Goal: Task Accomplishment & Management: Manage account settings

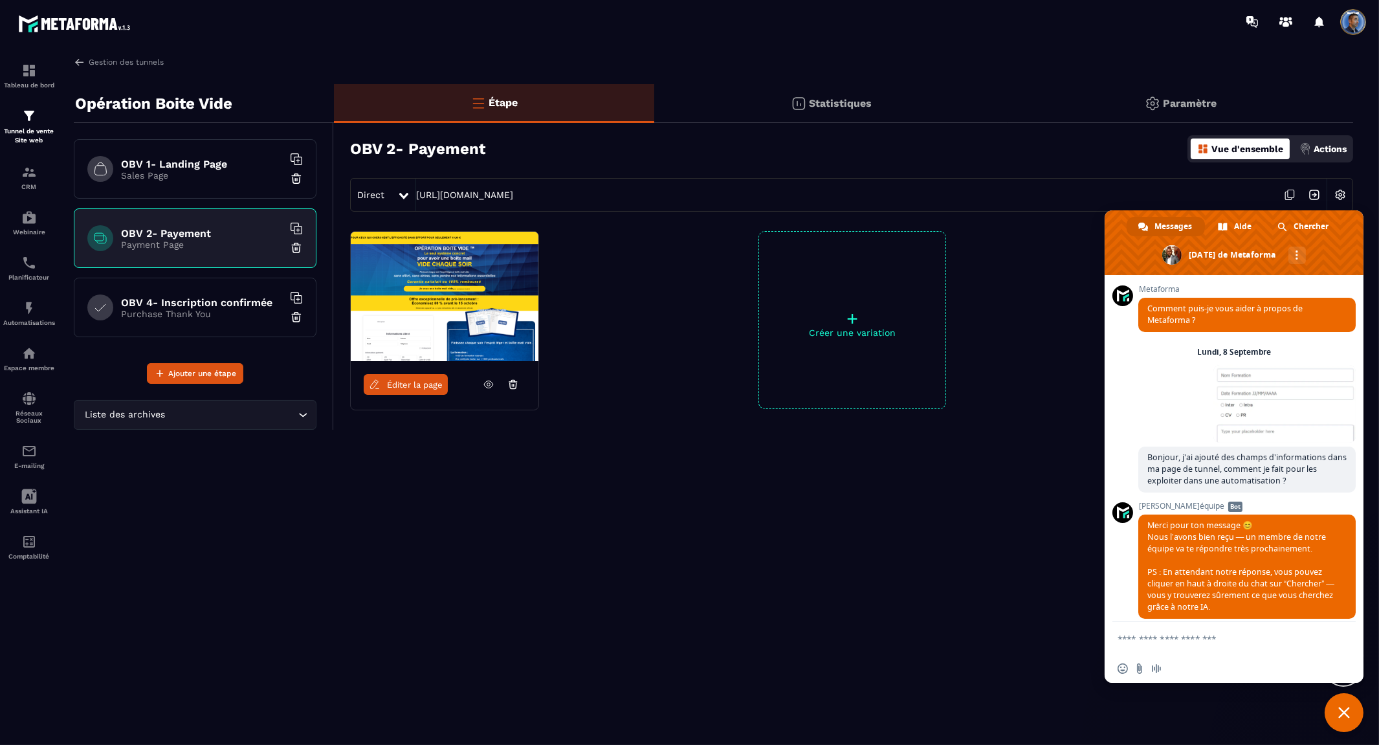
scroll to position [4560, 0]
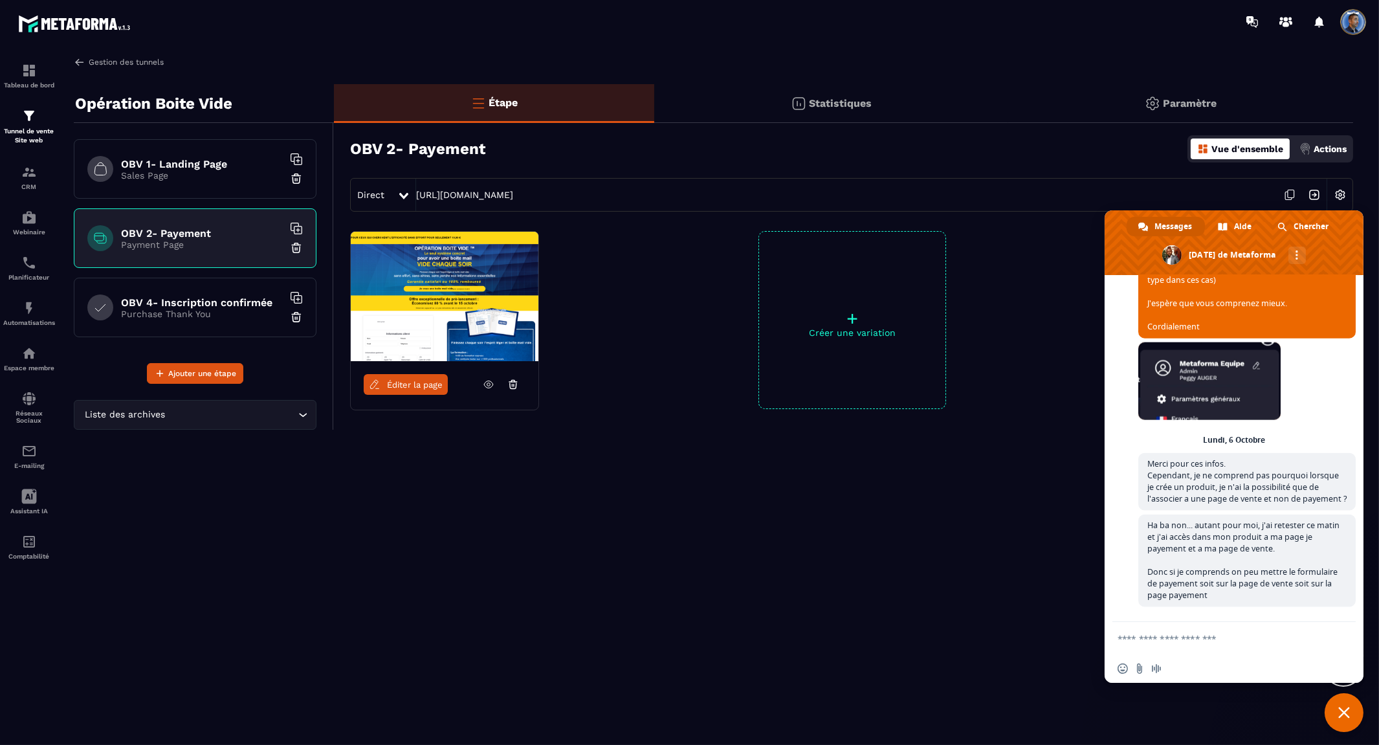
click at [111, 56] on link "Gestion des tunnels" at bounding box center [119, 62] width 90 height 12
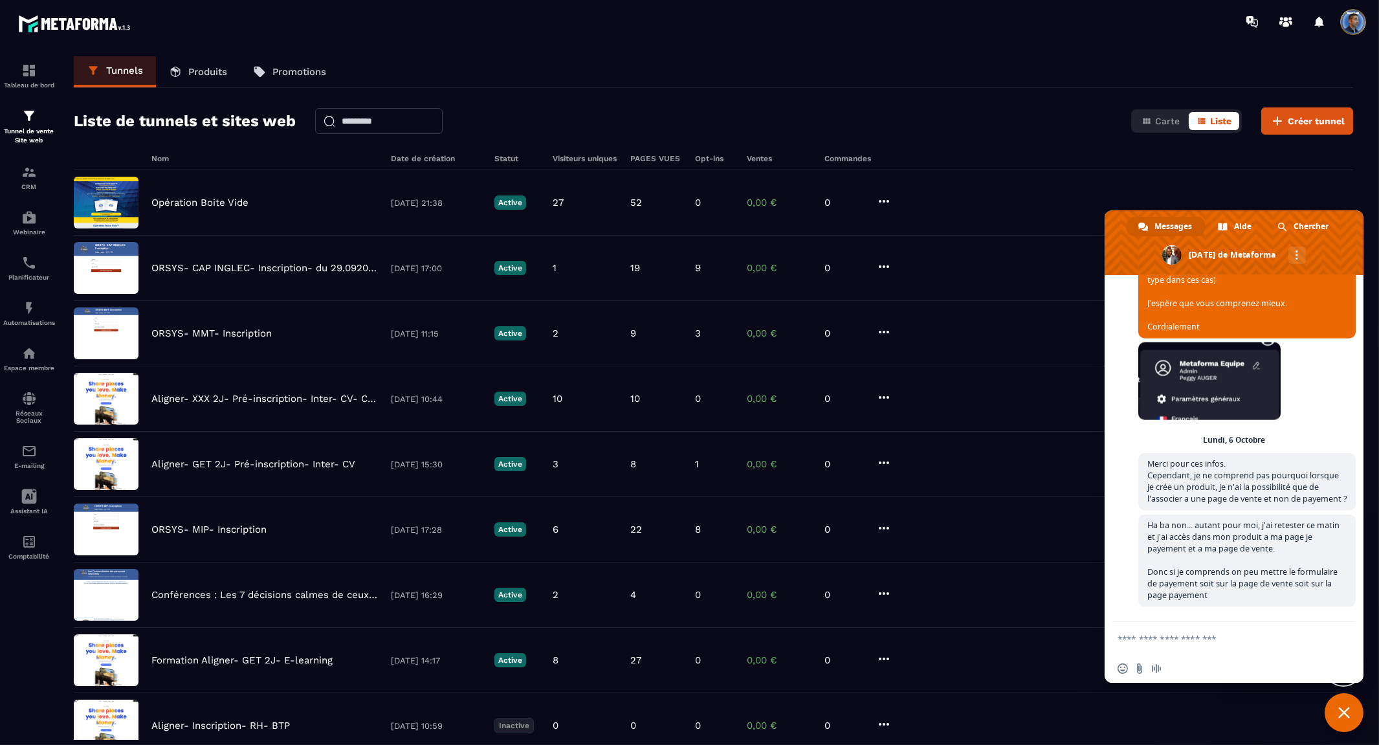
click at [203, 76] on p "Produits" at bounding box center [207, 72] width 39 height 12
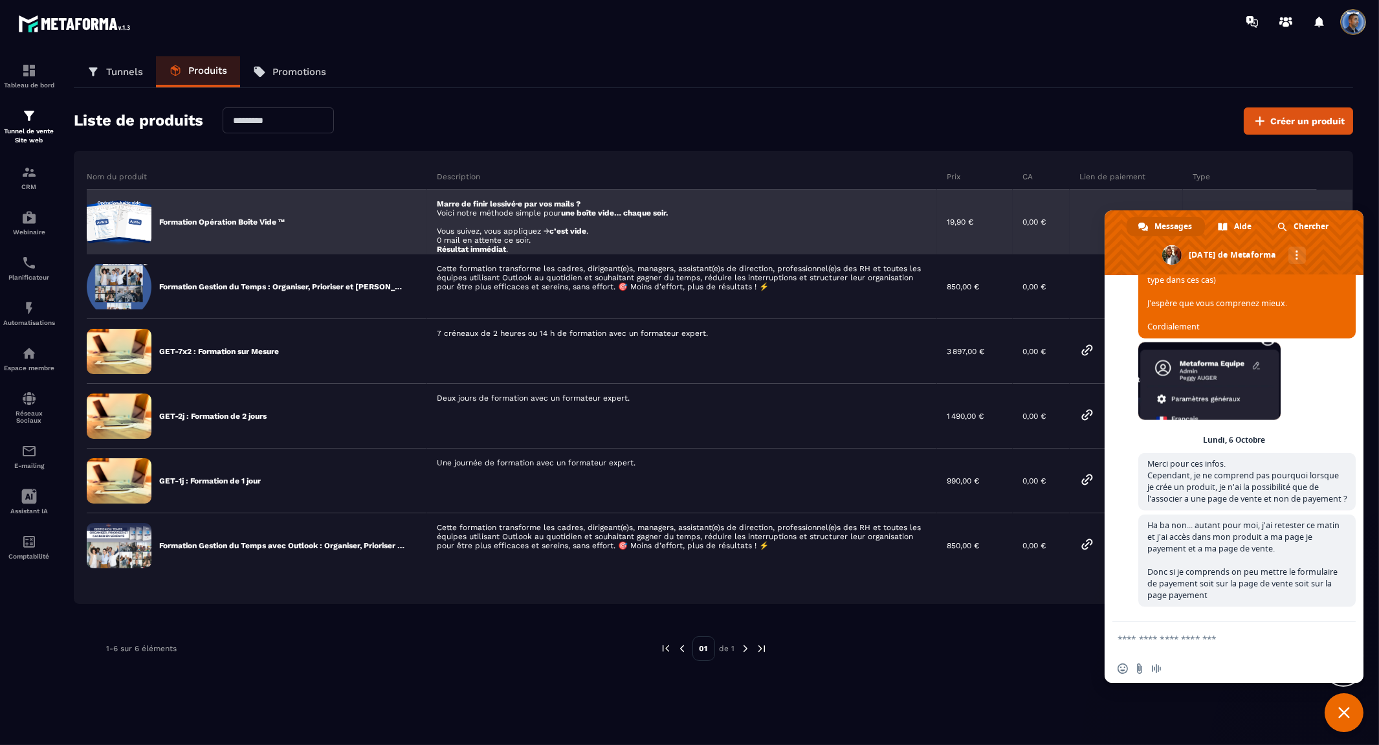
click at [259, 212] on div "Formation Opération Boîte Vide ™" at bounding box center [257, 222] width 340 height 65
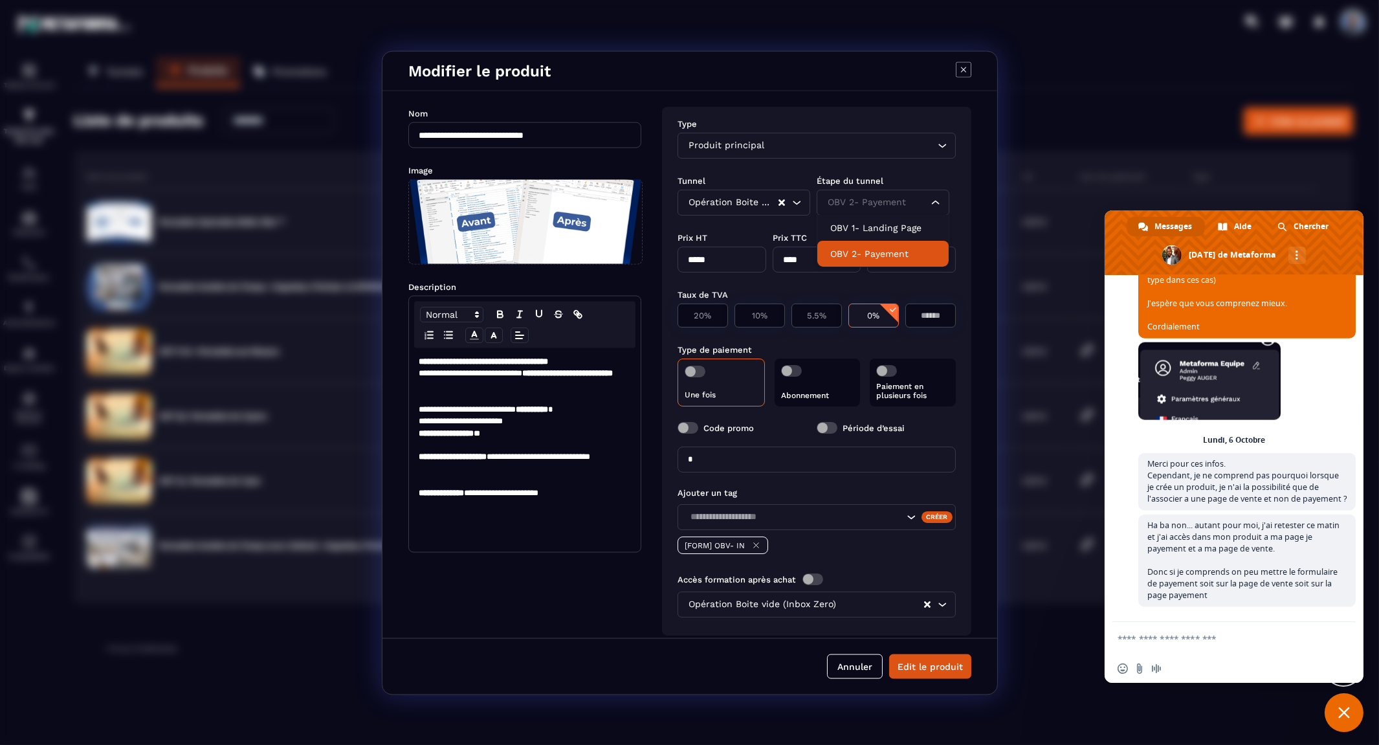
click at [900, 196] on div "OBV 2- Payement" at bounding box center [877, 202] width 106 height 14
click at [900, 196] on input "Search for option" at bounding box center [876, 202] width 103 height 14
click at [947, 667] on button "Edit le produit" at bounding box center [930, 666] width 82 height 25
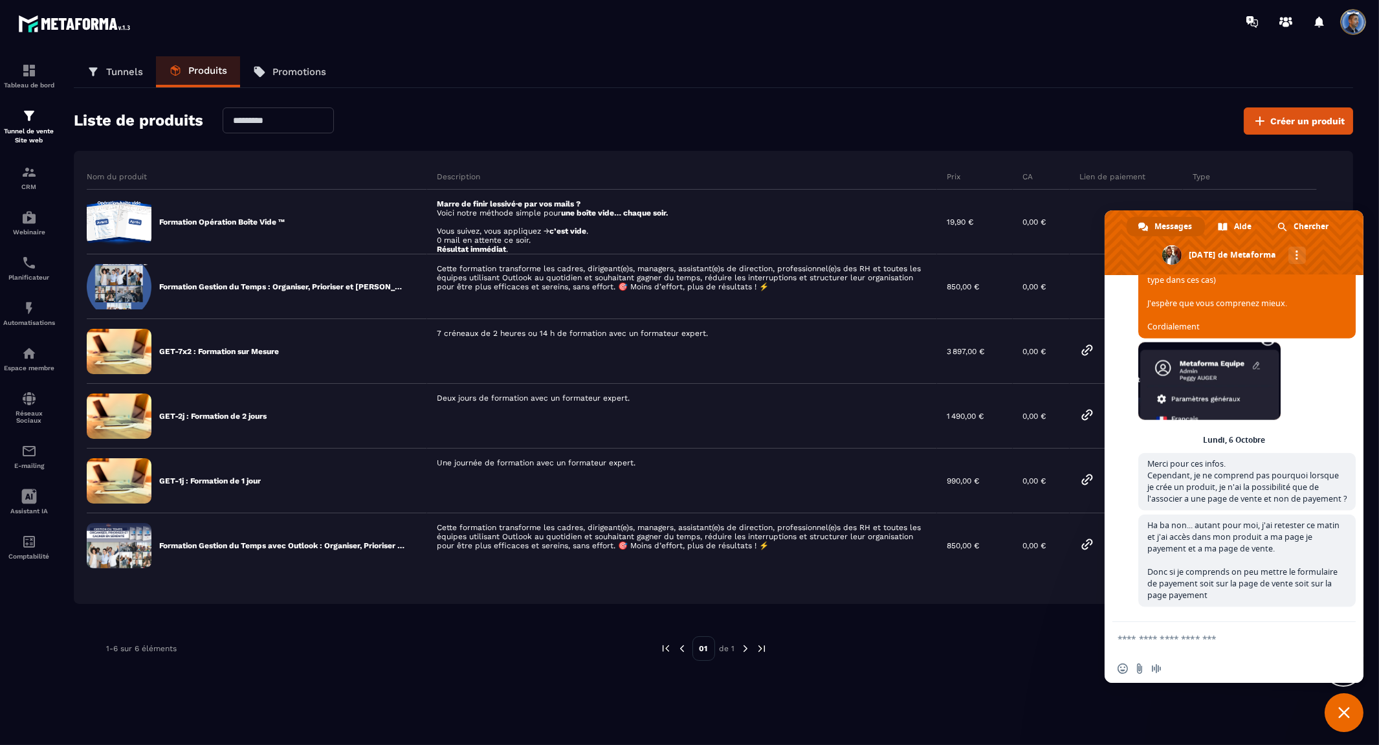
click at [1345, 713] on span "Fermer le chat" at bounding box center [1345, 713] width 12 height 12
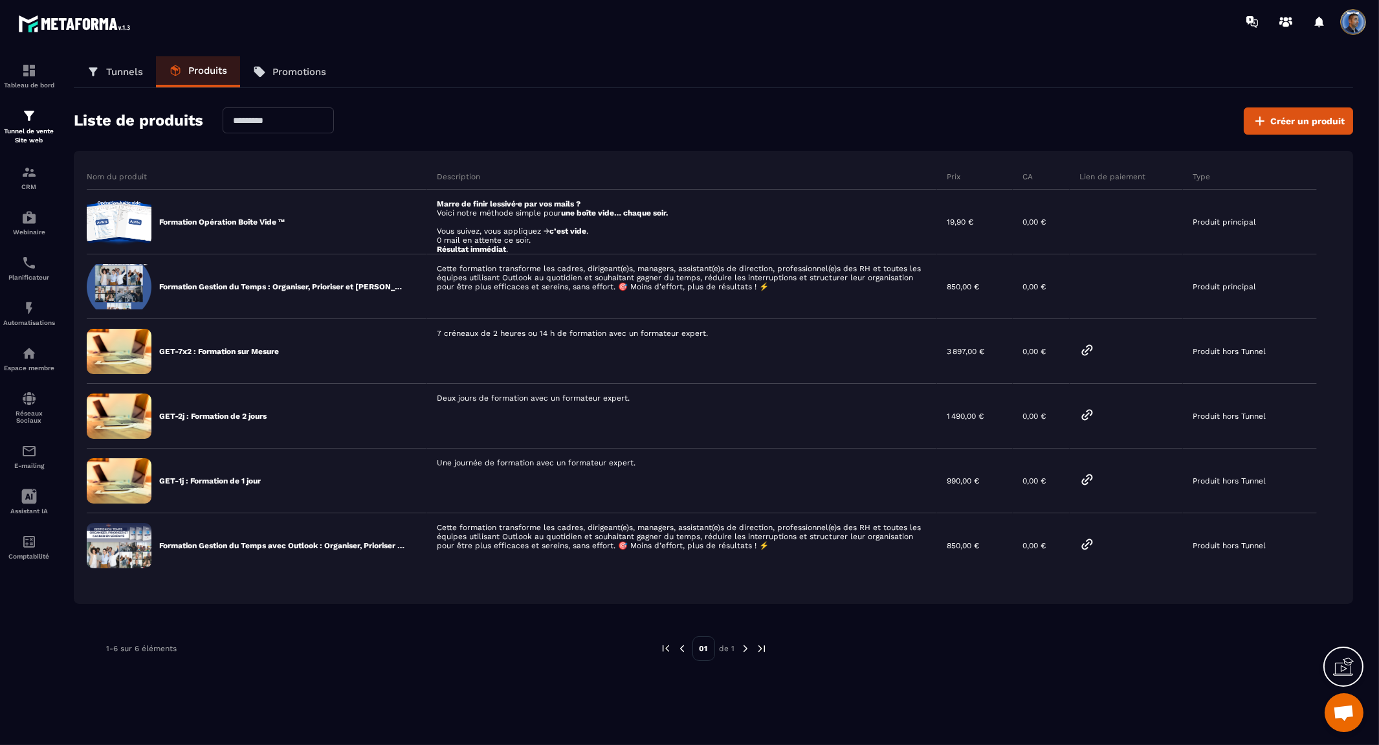
click at [118, 68] on p "Tunnels" at bounding box center [124, 72] width 37 height 12
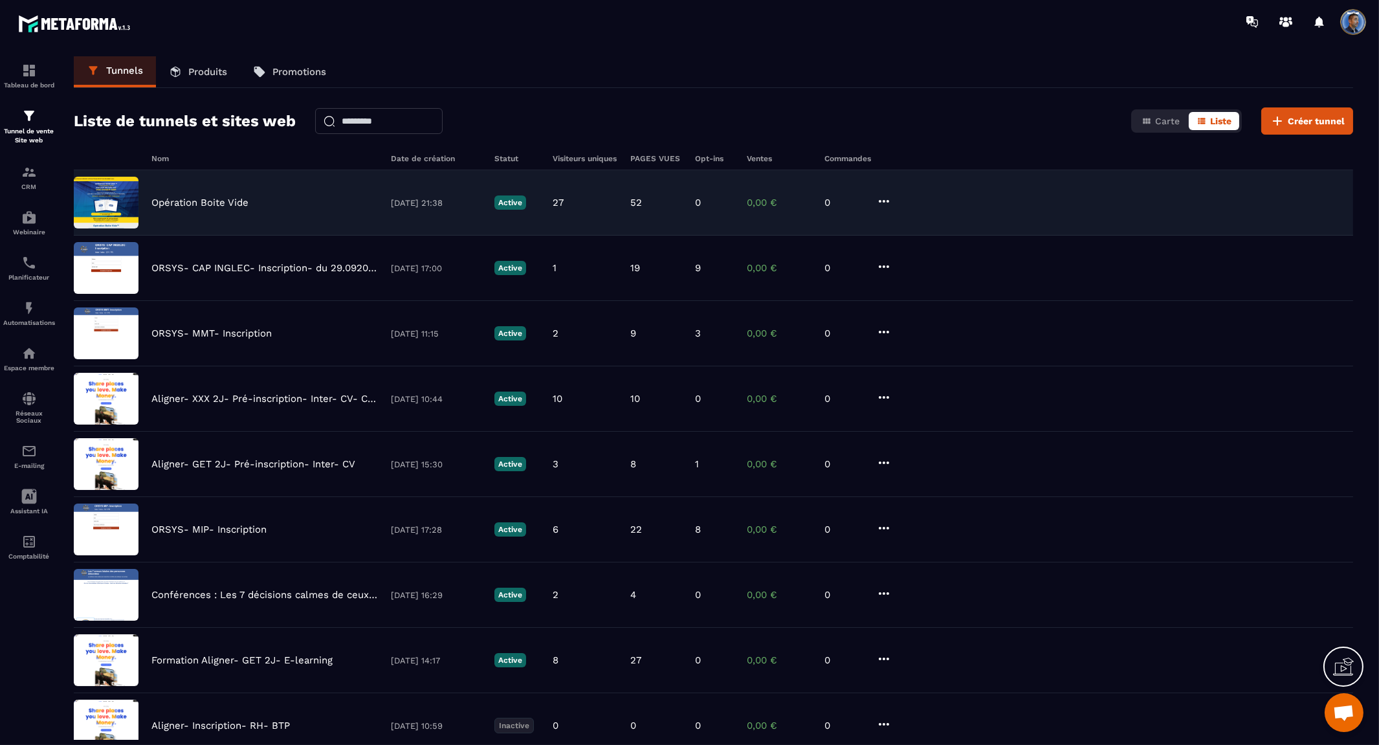
click at [190, 199] on p "Opération Boite Vide" at bounding box center [199, 203] width 97 height 12
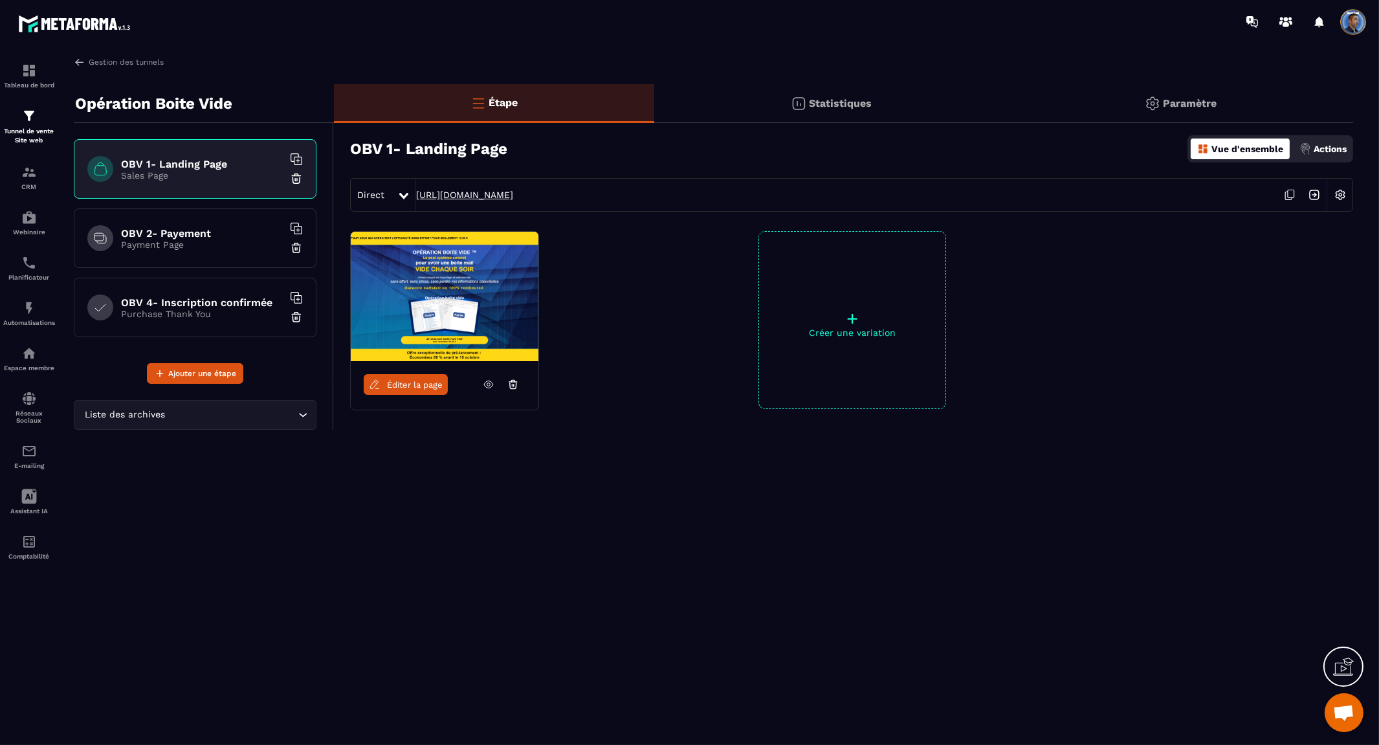
click at [511, 195] on link "[URL][DOMAIN_NAME]" at bounding box center [464, 195] width 97 height 10
click at [170, 238] on h6 "OBV 2- Payement" at bounding box center [202, 233] width 162 height 12
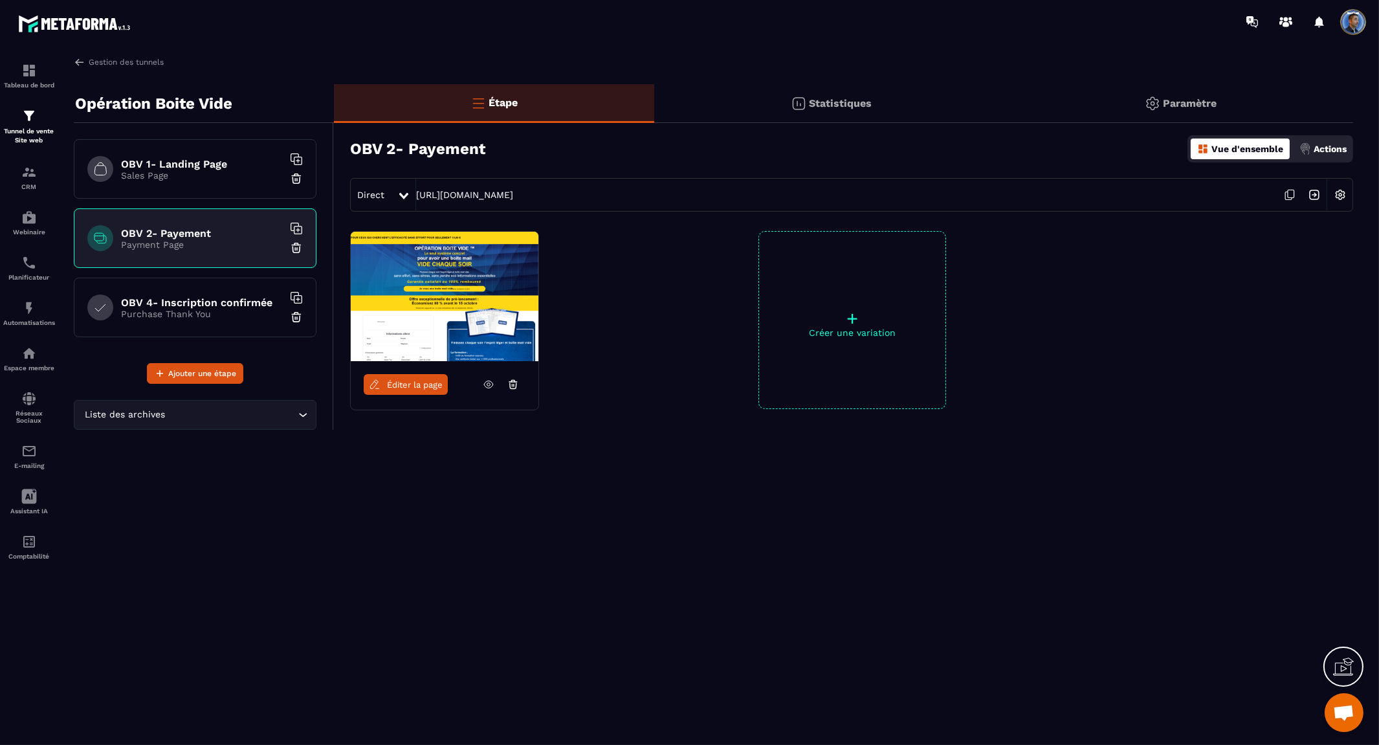
click at [188, 296] on h6 "OBV 4- Inscription confirmée" at bounding box center [202, 302] width 162 height 12
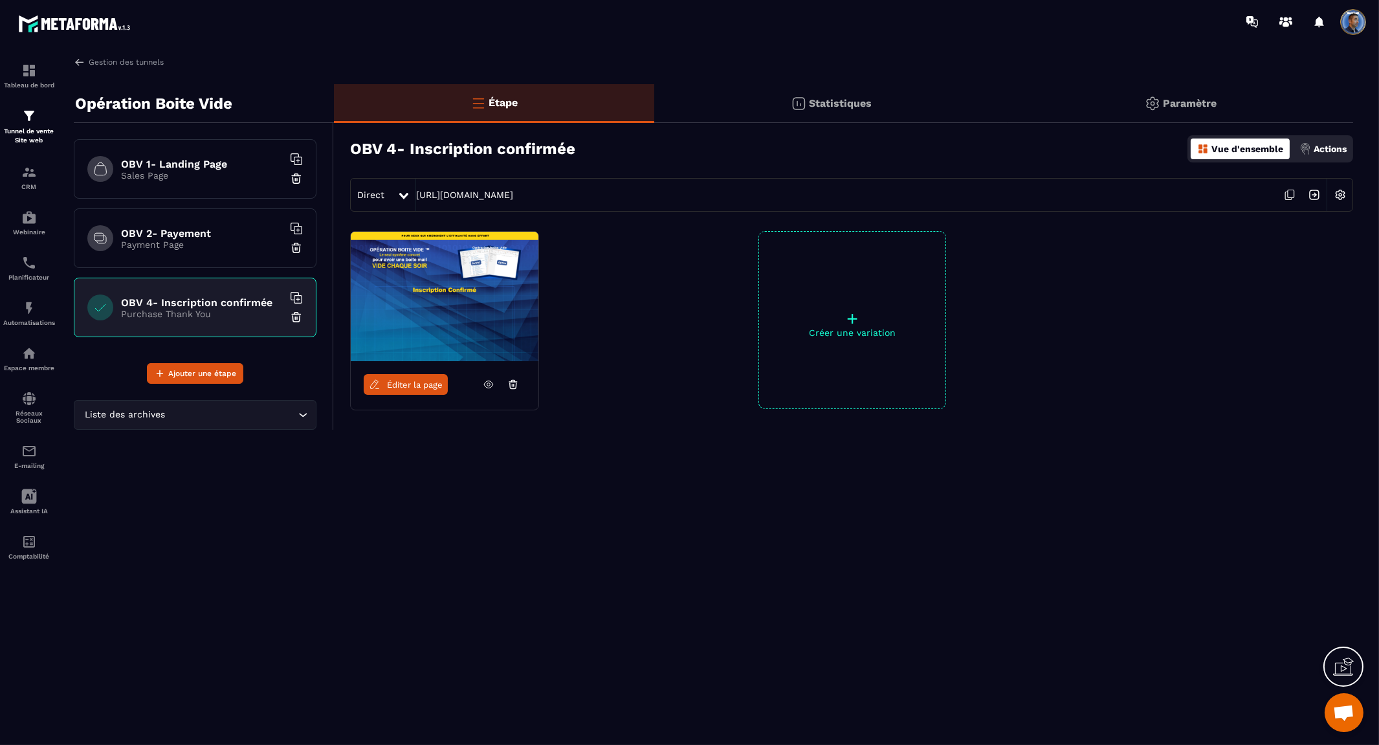
click at [408, 386] on span "Éditer la page" at bounding box center [415, 385] width 56 height 10
